Goal: Task Accomplishment & Management: Manage account settings

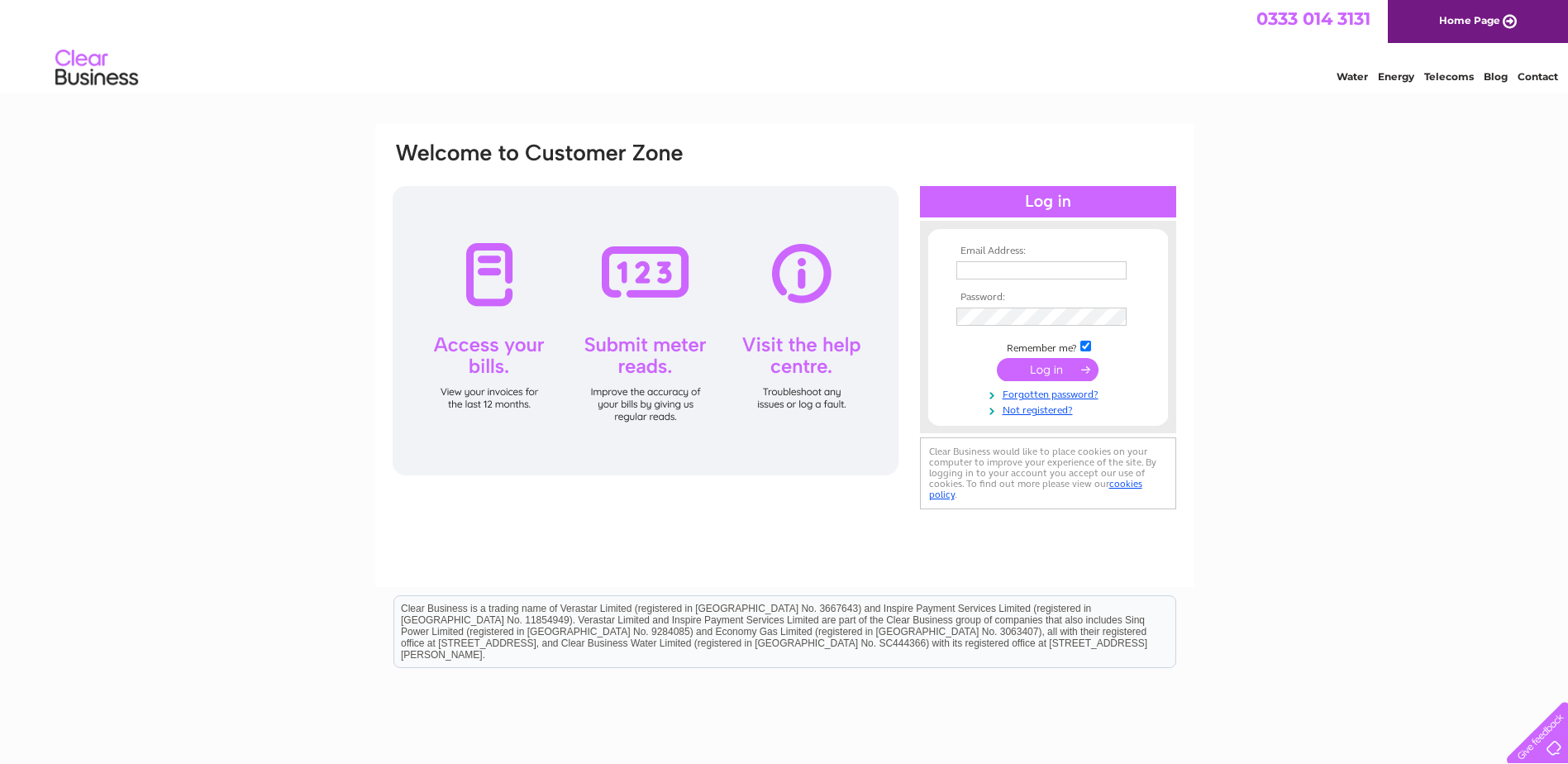
click at [1027, 267] on input "text" at bounding box center [1041, 270] width 170 height 18
type input "[EMAIL_ADDRESS][DOMAIN_NAME]"
click at [1053, 392] on link "Forgotten password?" at bounding box center [1050, 394] width 187 height 15
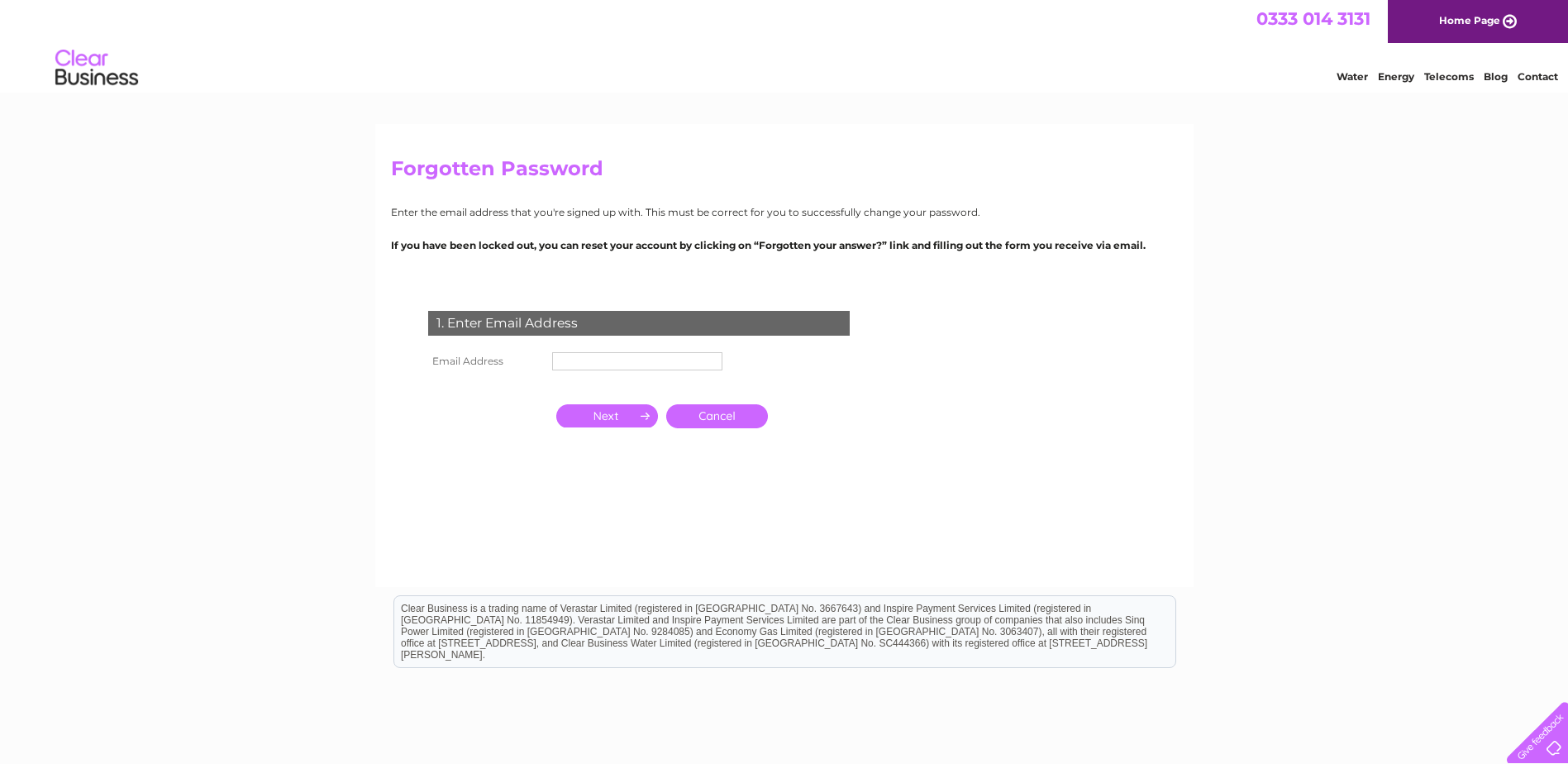
click at [616, 365] on input "text" at bounding box center [637, 362] width 170 height 18
type input "[EMAIL_ADDRESS][DOMAIN_NAME]"
click at [626, 418] on input "button" at bounding box center [607, 417] width 102 height 23
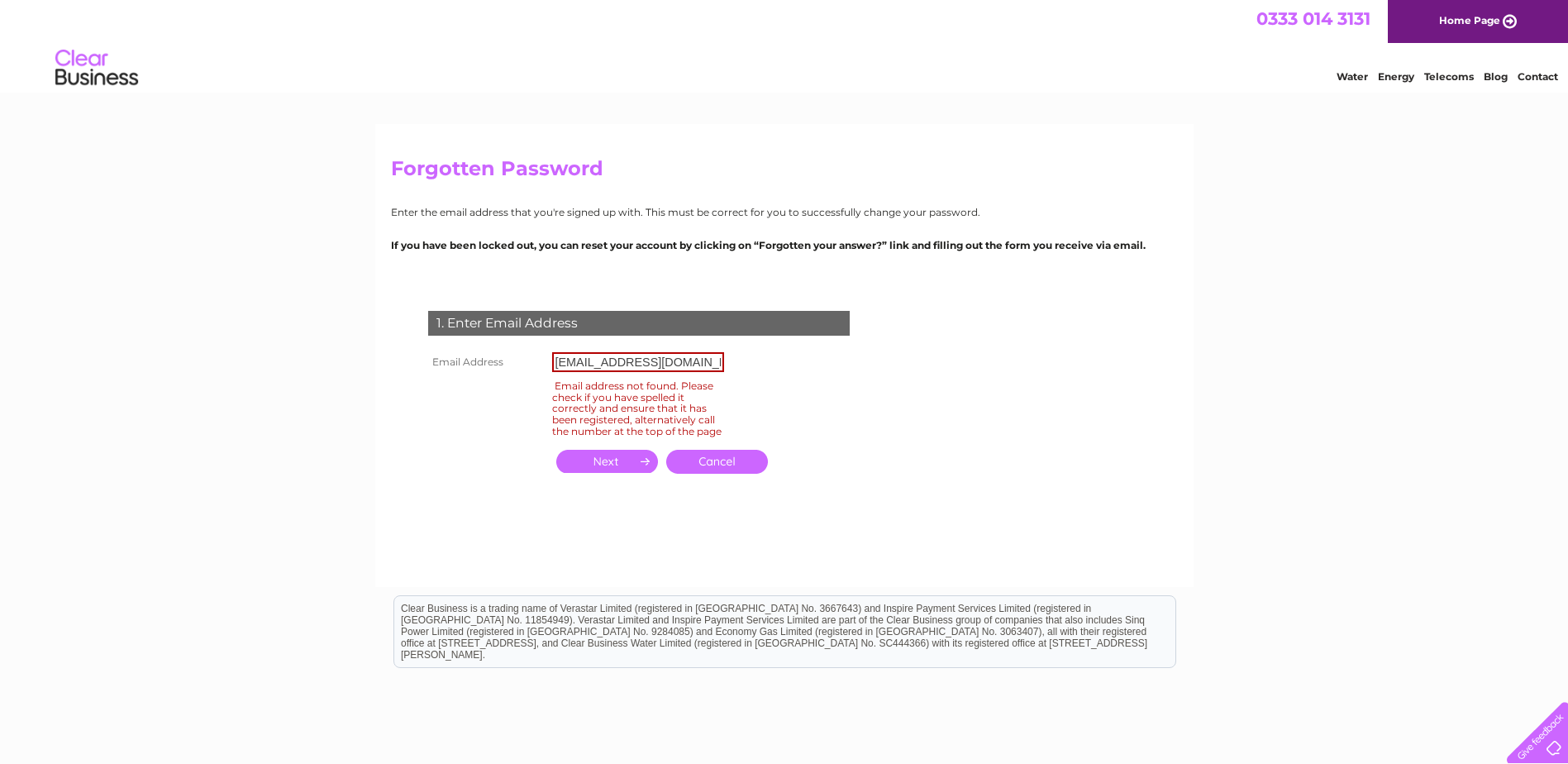
click at [86, 69] on img at bounding box center [96, 67] width 85 height 50
